Goal: Task Accomplishment & Management: Use online tool/utility

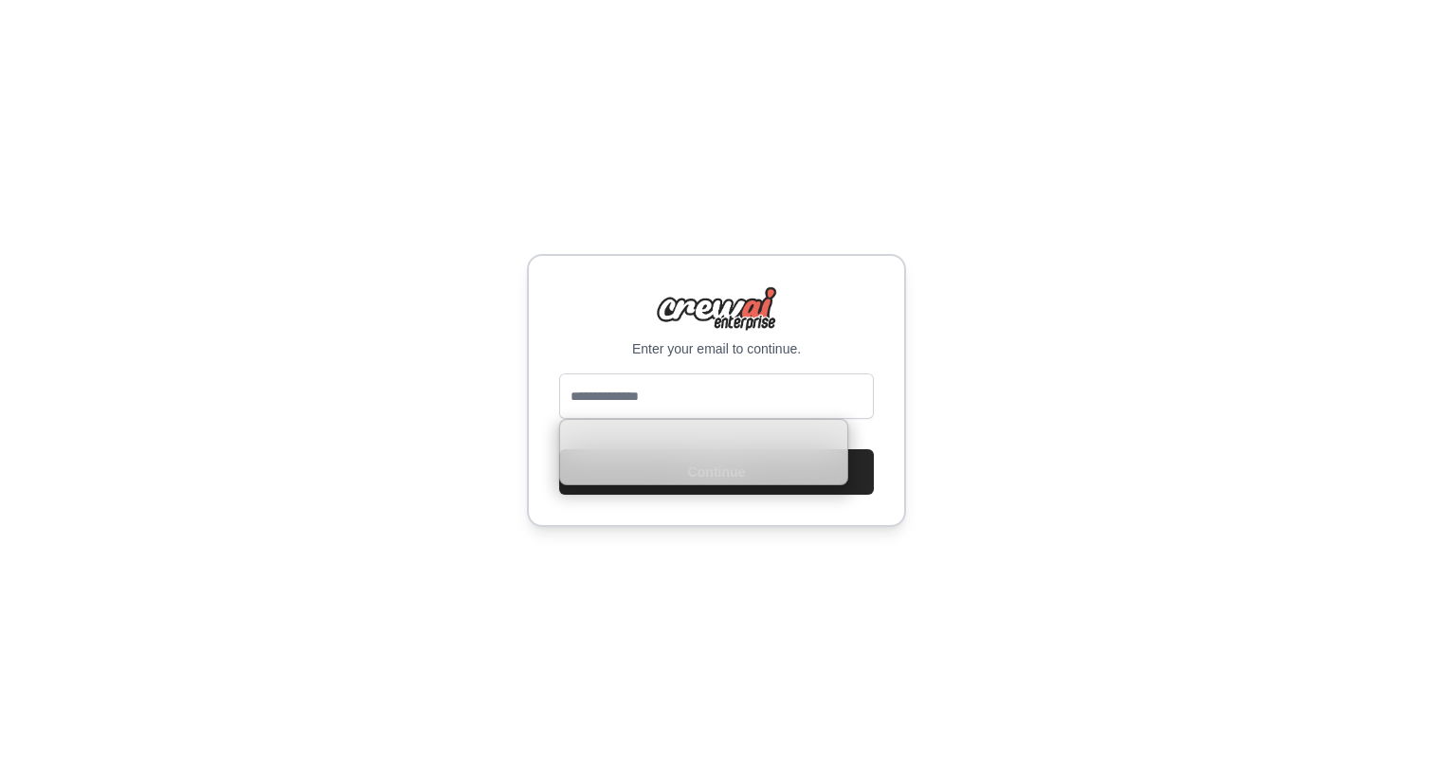
click at [817, 395] on input "email" at bounding box center [716, 395] width 315 height 45
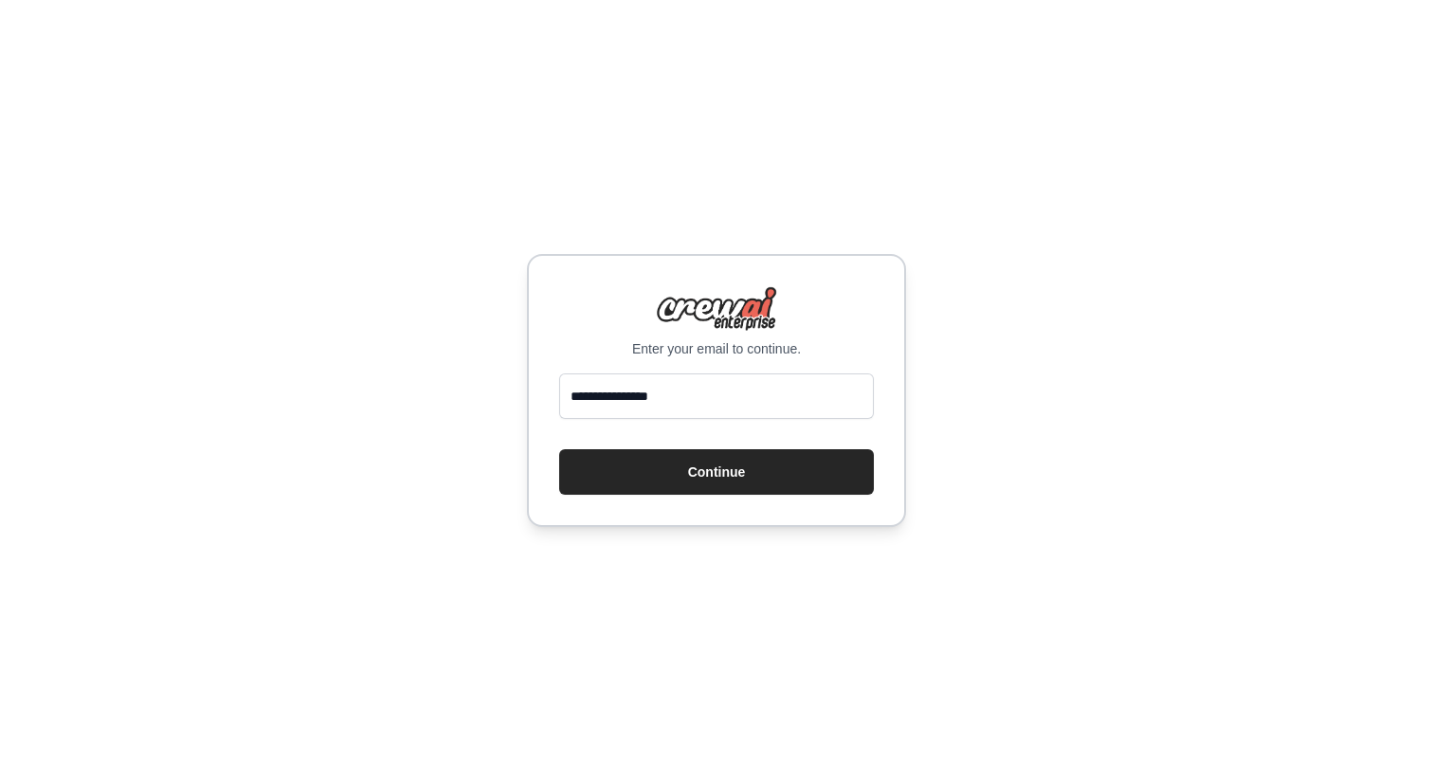
type input "**********"
click at [559, 449] on button "Continue" at bounding box center [716, 471] width 315 height 45
click at [785, 471] on button "Continue" at bounding box center [716, 471] width 315 height 45
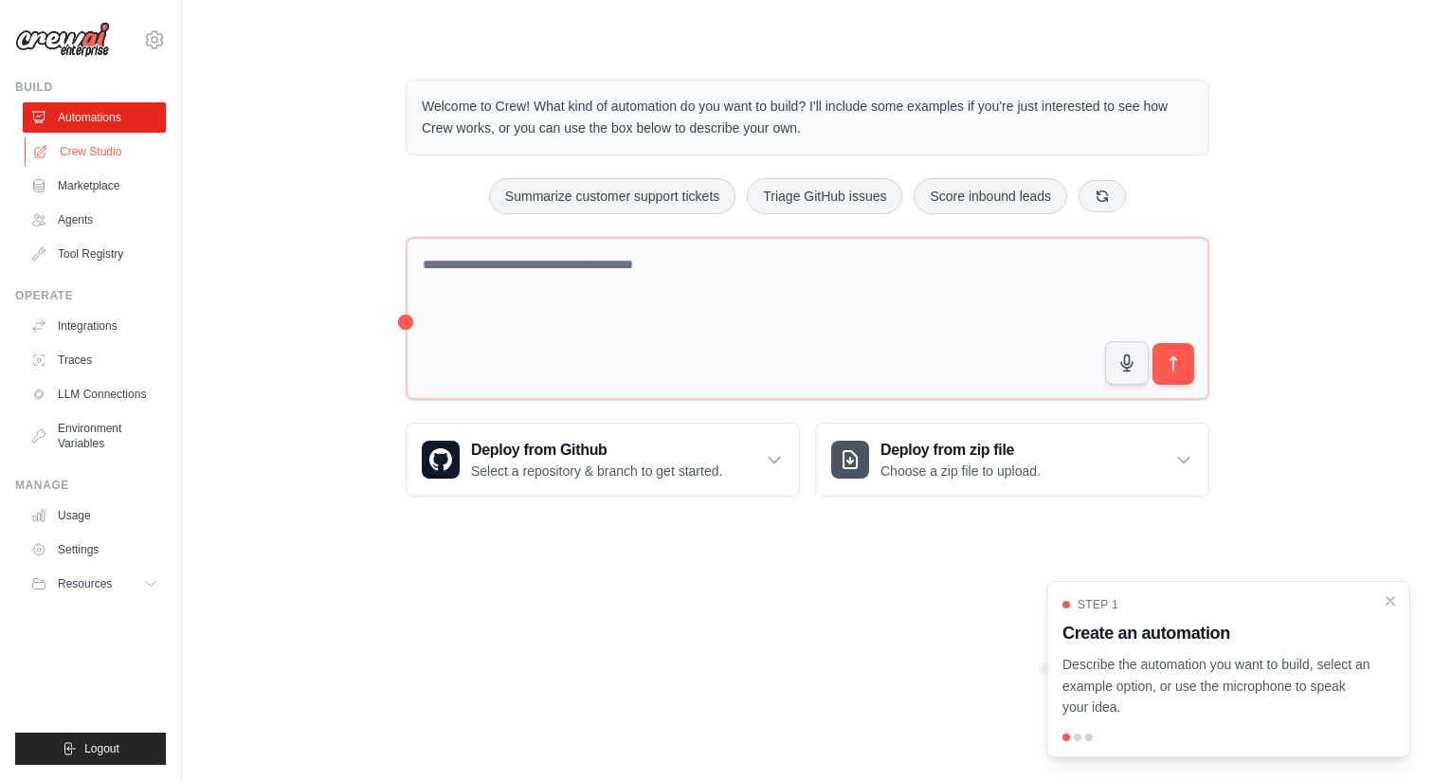
click at [113, 154] on link "Crew Studio" at bounding box center [96, 151] width 143 height 30
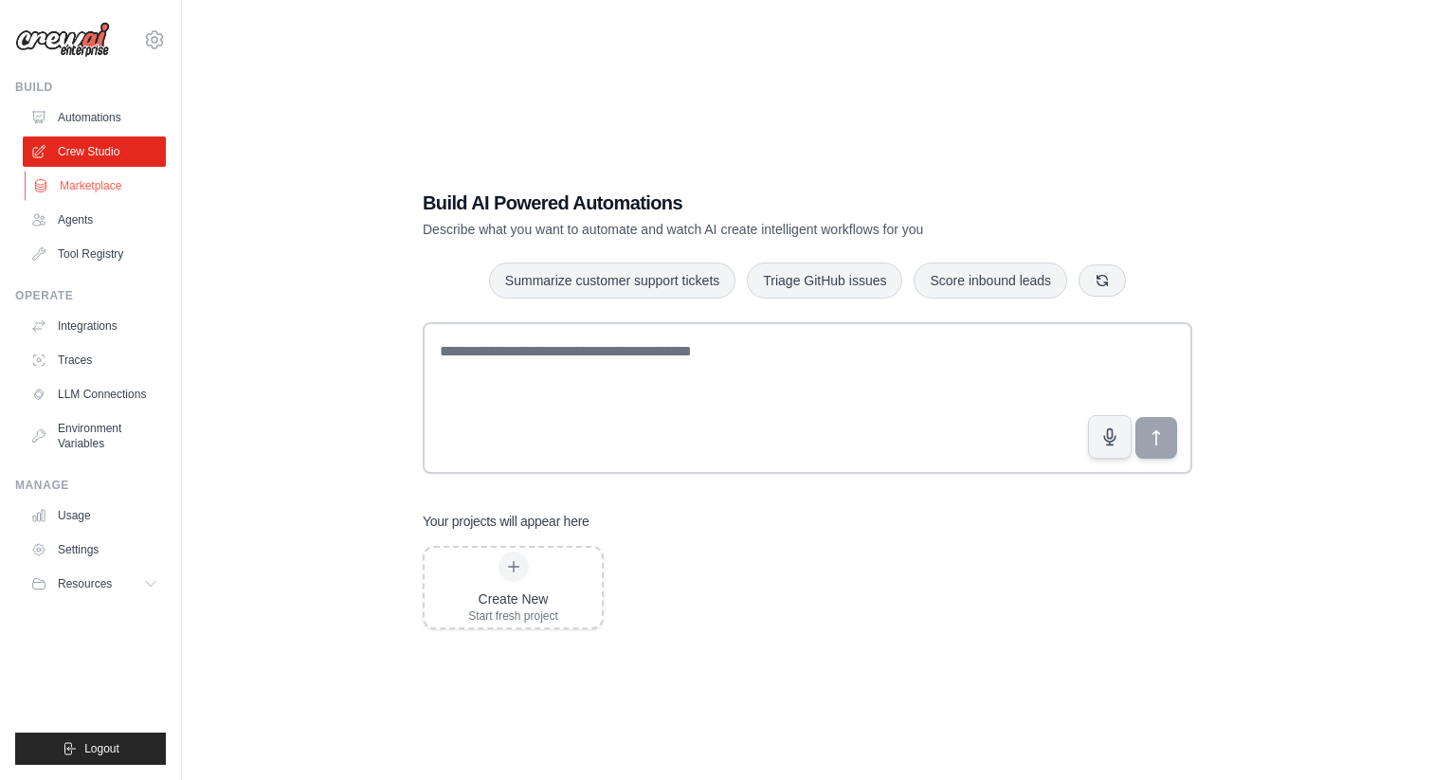
click at [105, 183] on link "Marketplace" at bounding box center [96, 186] width 143 height 30
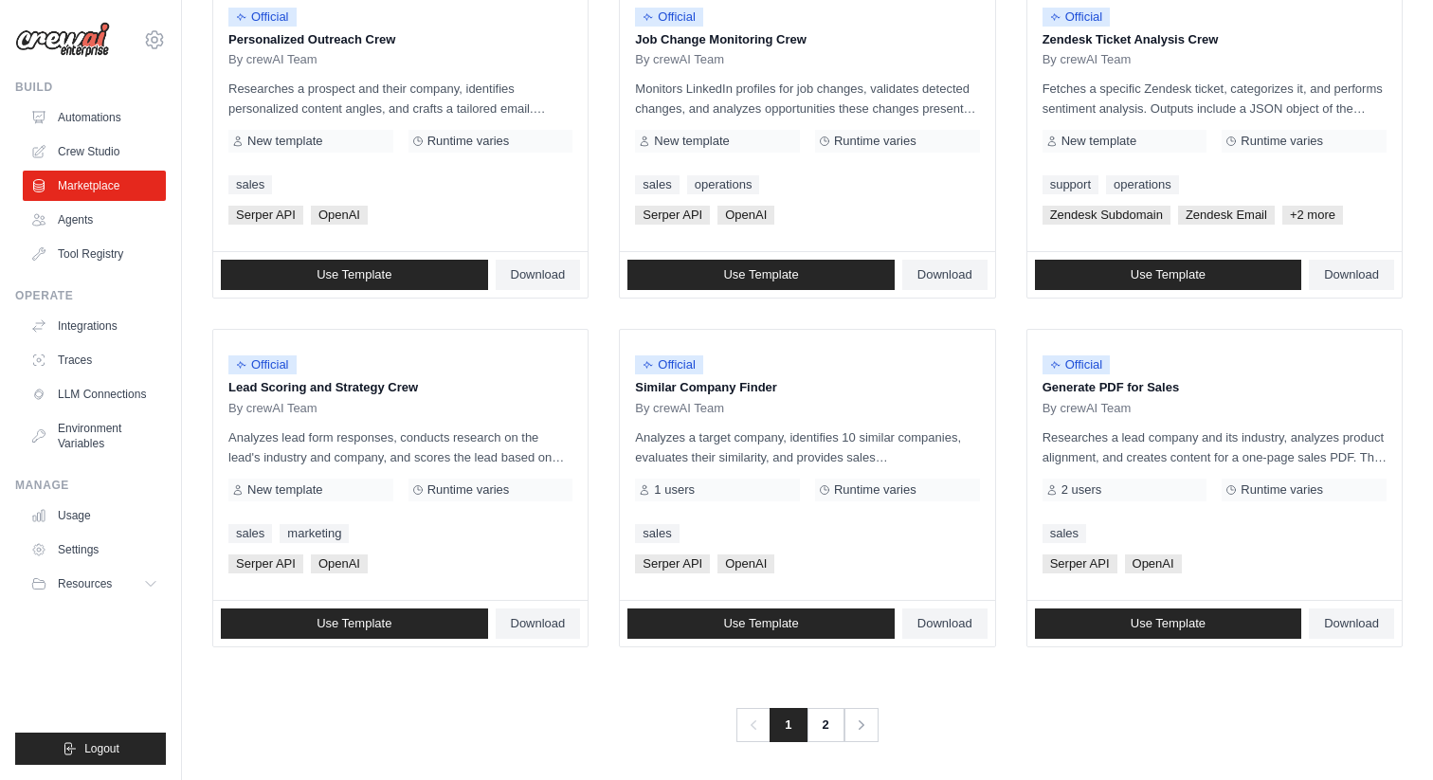
scroll to position [976, 0]
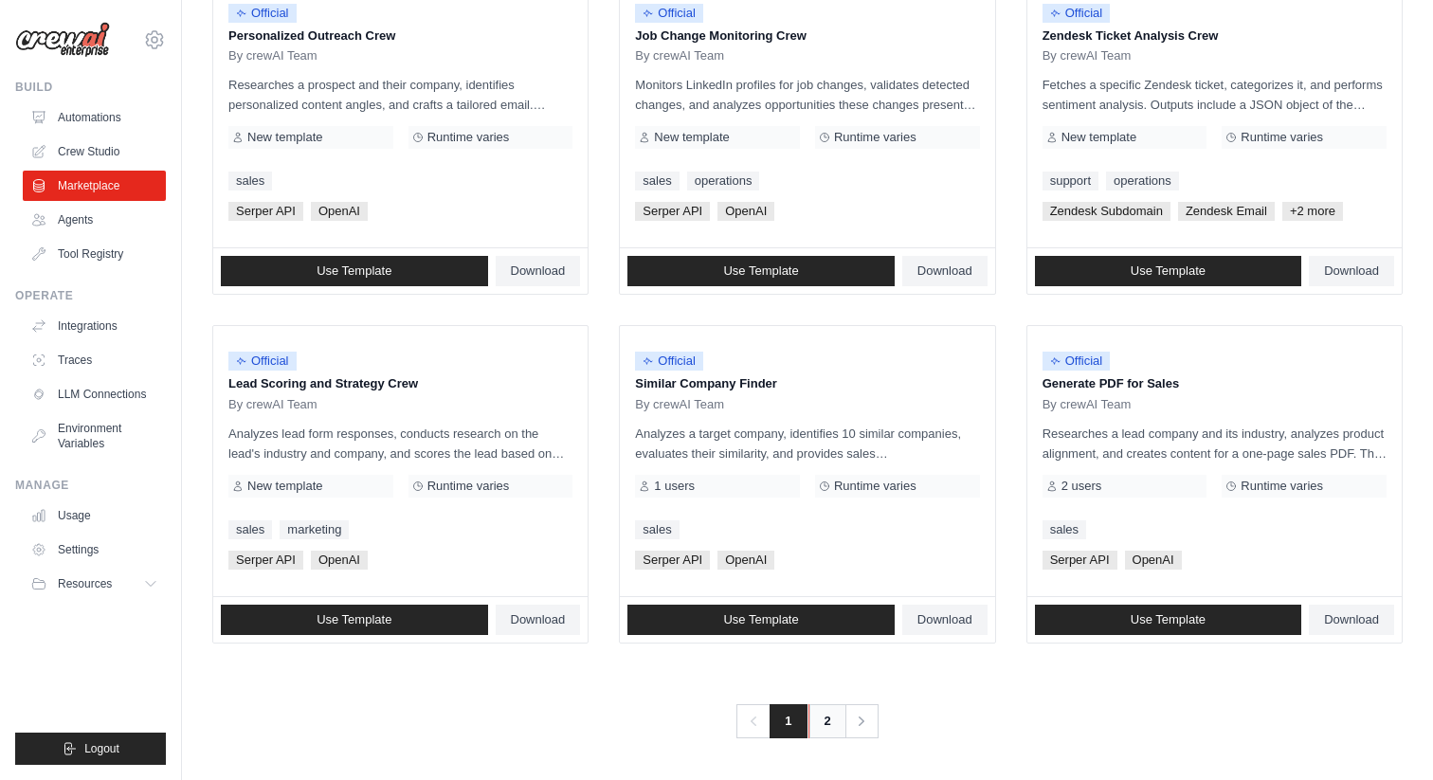
click at [820, 721] on link "2" at bounding box center [827, 721] width 38 height 34
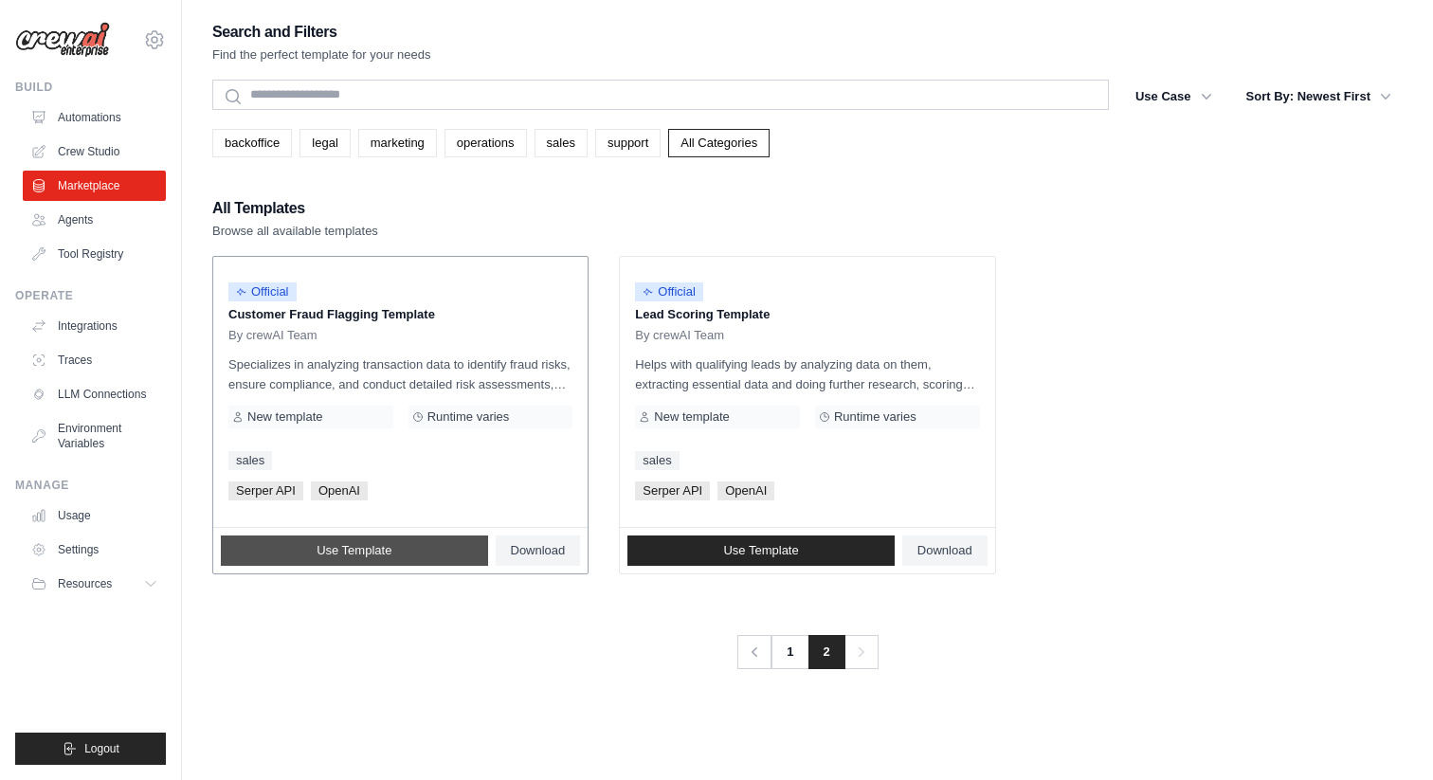
click at [372, 548] on span "Use Template" at bounding box center [354, 550] width 75 height 15
